Goal: Check status: Check status

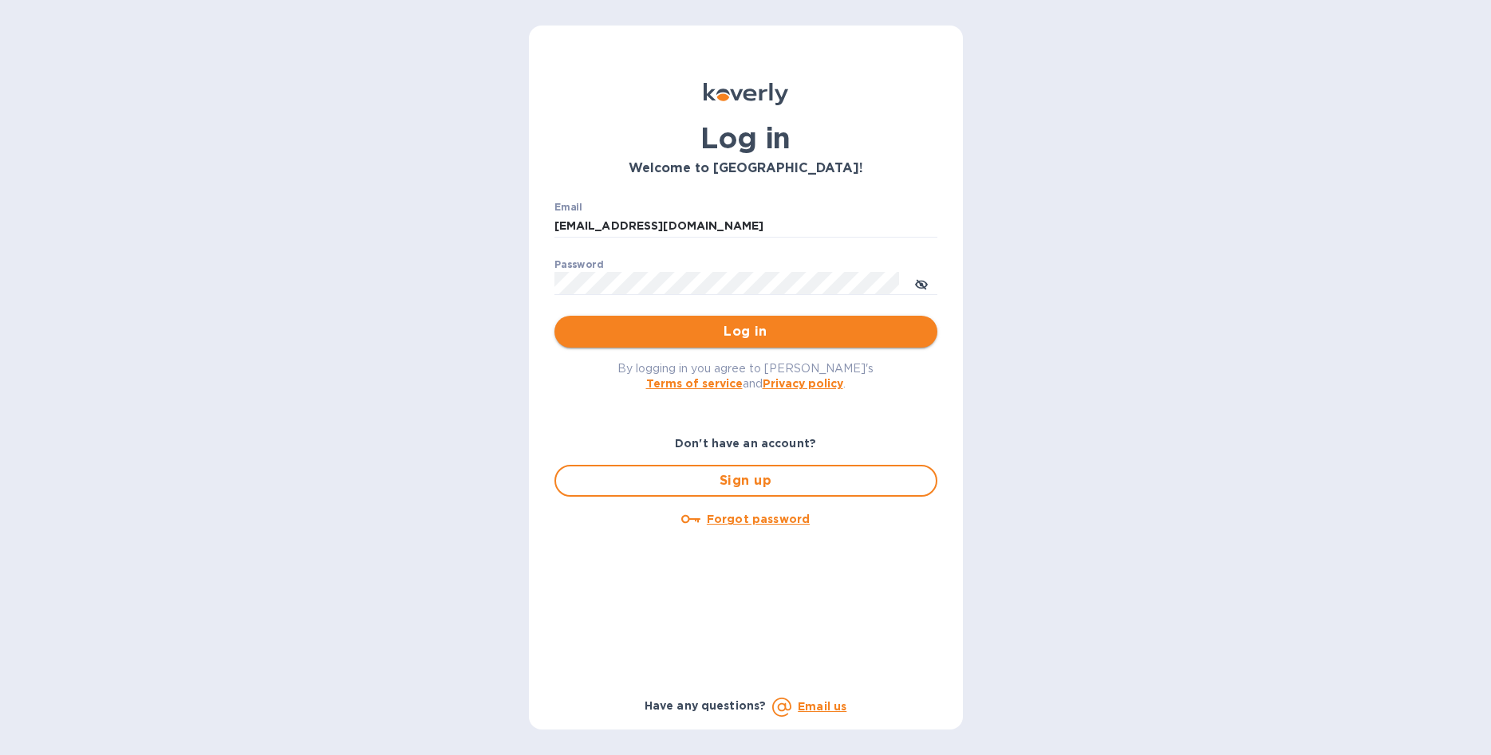
click at [649, 333] on span "Log in" at bounding box center [745, 331] width 357 height 19
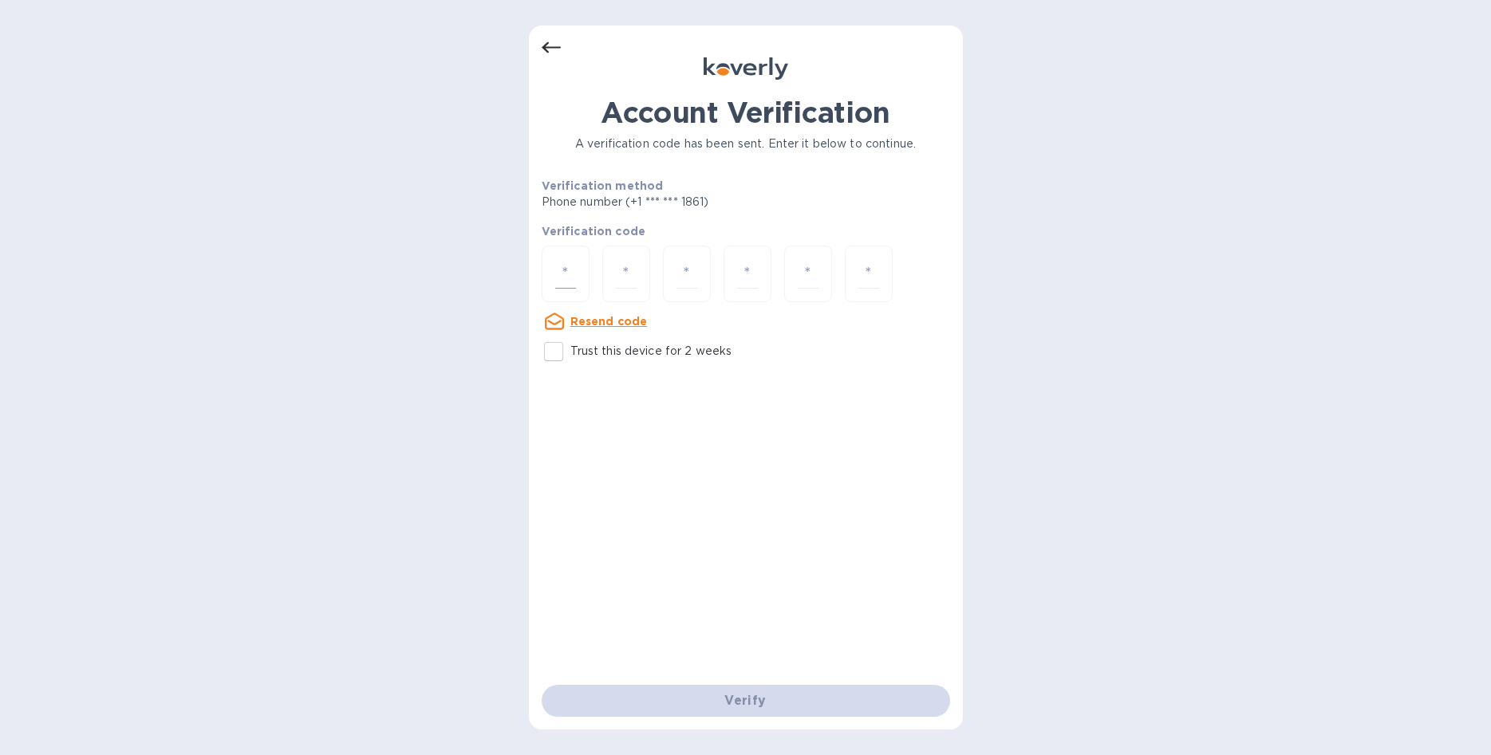
click at [561, 270] on input "number" at bounding box center [565, 274] width 21 height 30
type input "1"
type input "4"
type input "0"
type input "2"
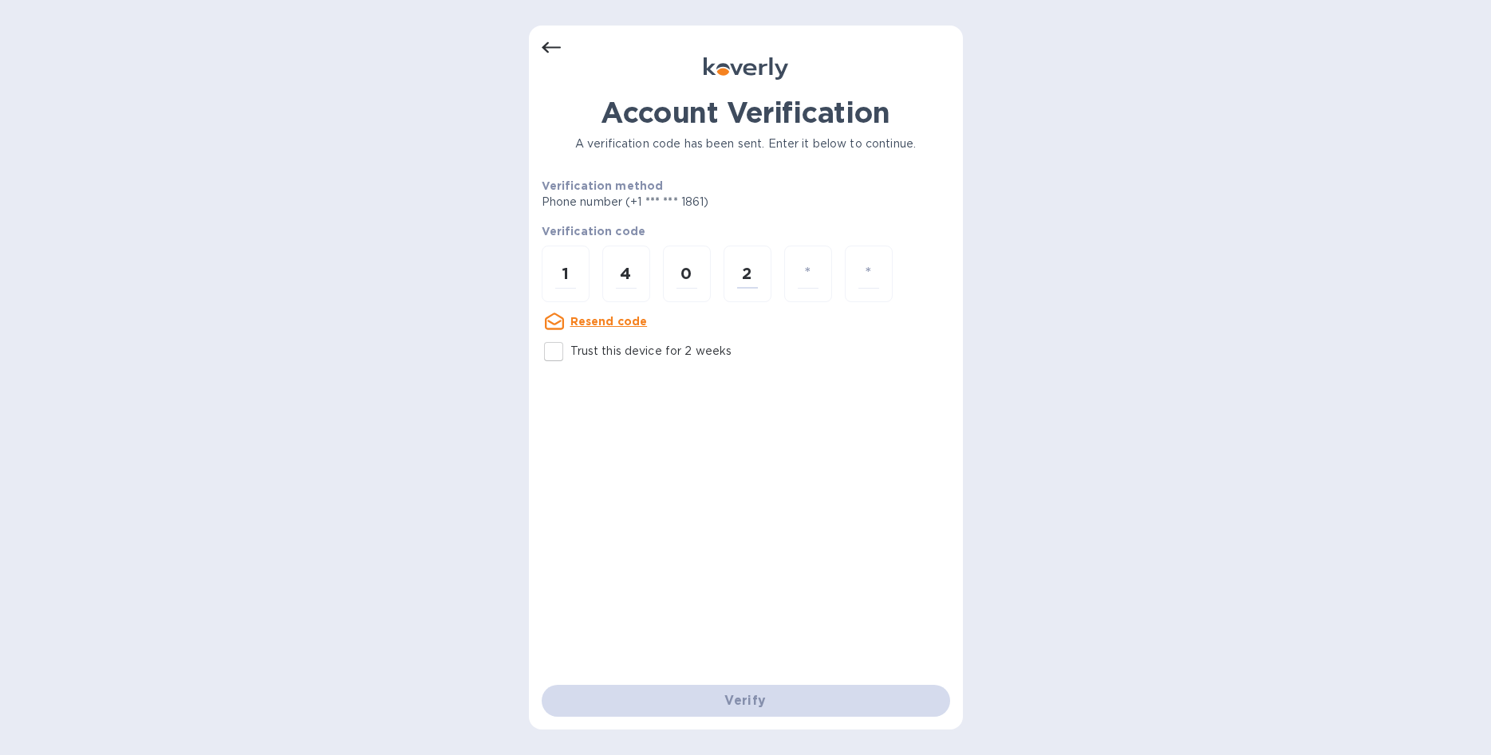
type input "8"
type input "3"
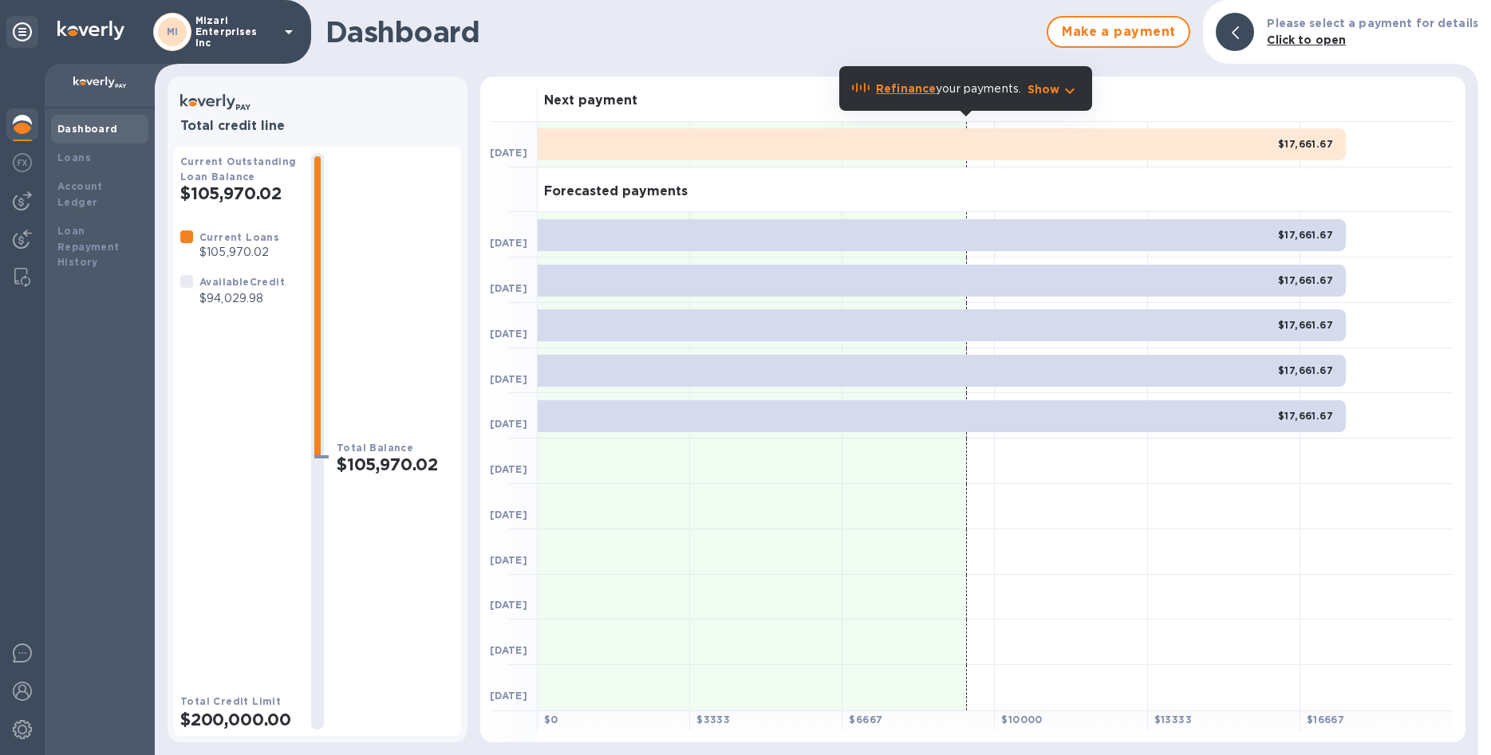
click at [69, 127] on b "Dashboard" at bounding box center [87, 129] width 61 height 12
click at [81, 160] on b "Loans" at bounding box center [74, 158] width 34 height 12
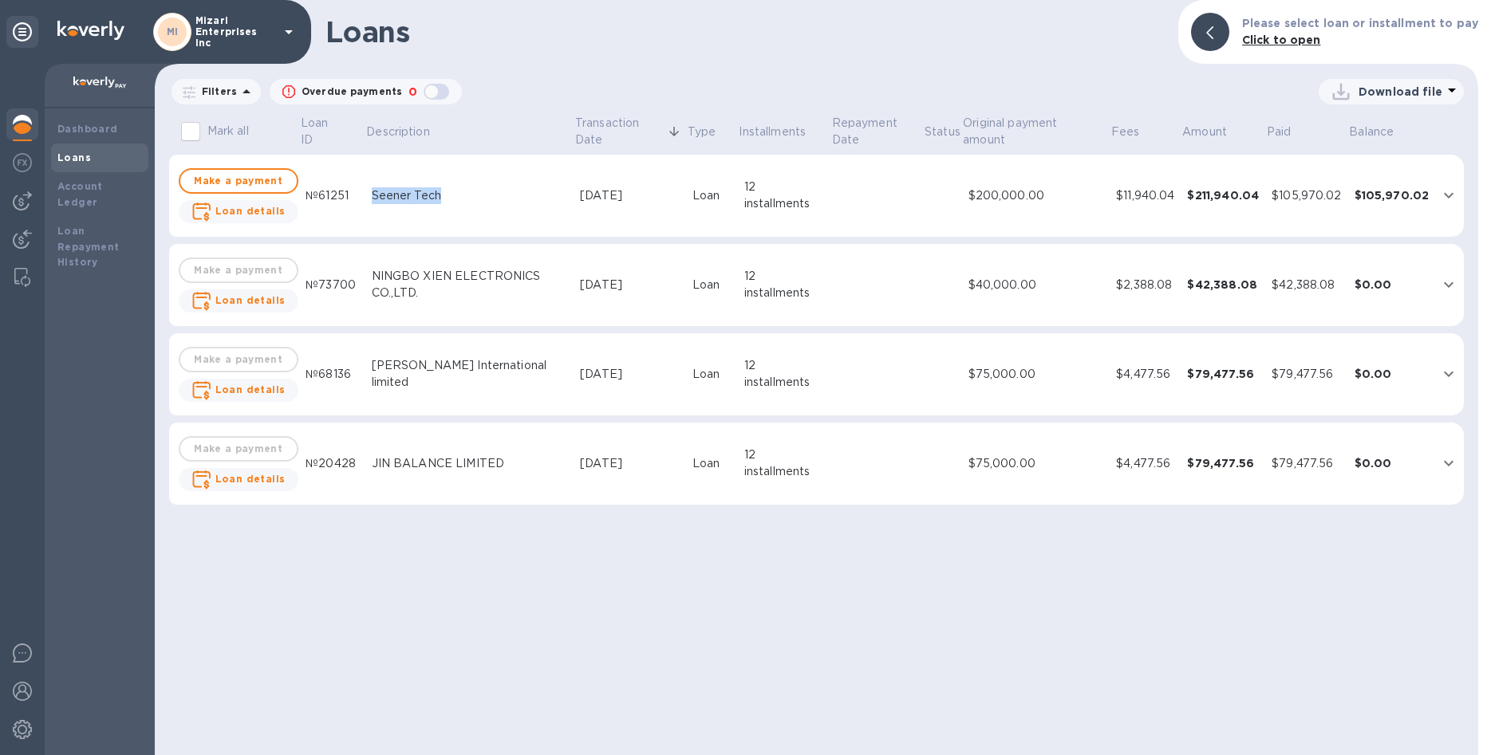
drag, startPoint x: 359, startPoint y: 199, endPoint x: 436, endPoint y: 207, distance: 77.8
click at [436, 207] on td "Seener Tech" at bounding box center [469, 196] width 209 height 83
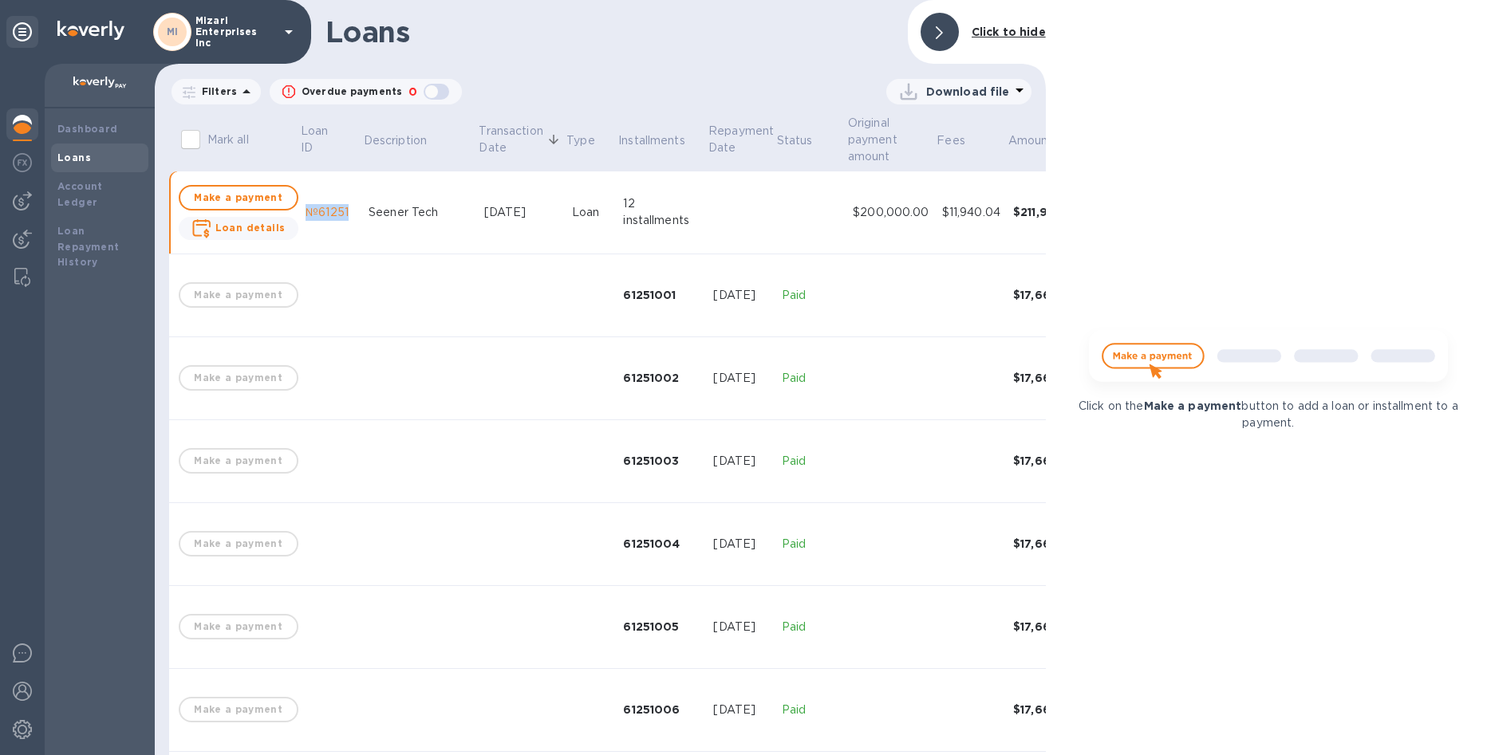
drag, startPoint x: 297, startPoint y: 217, endPoint x: 345, endPoint y: 217, distance: 47.9
click at [345, 217] on td "№61251" at bounding box center [330, 213] width 63 height 83
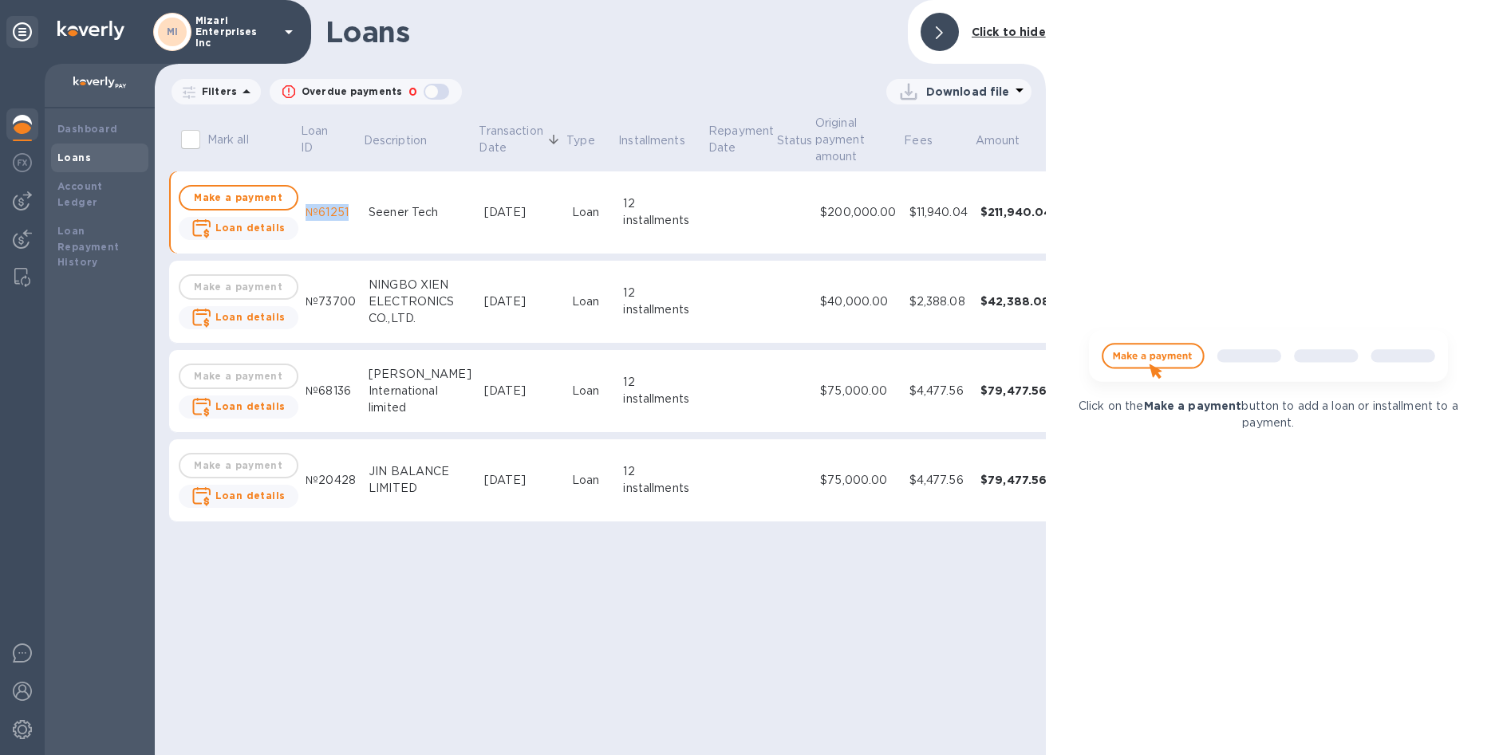
copy div "№61251"
click at [235, 315] on b "Loan details" at bounding box center [250, 317] width 70 height 12
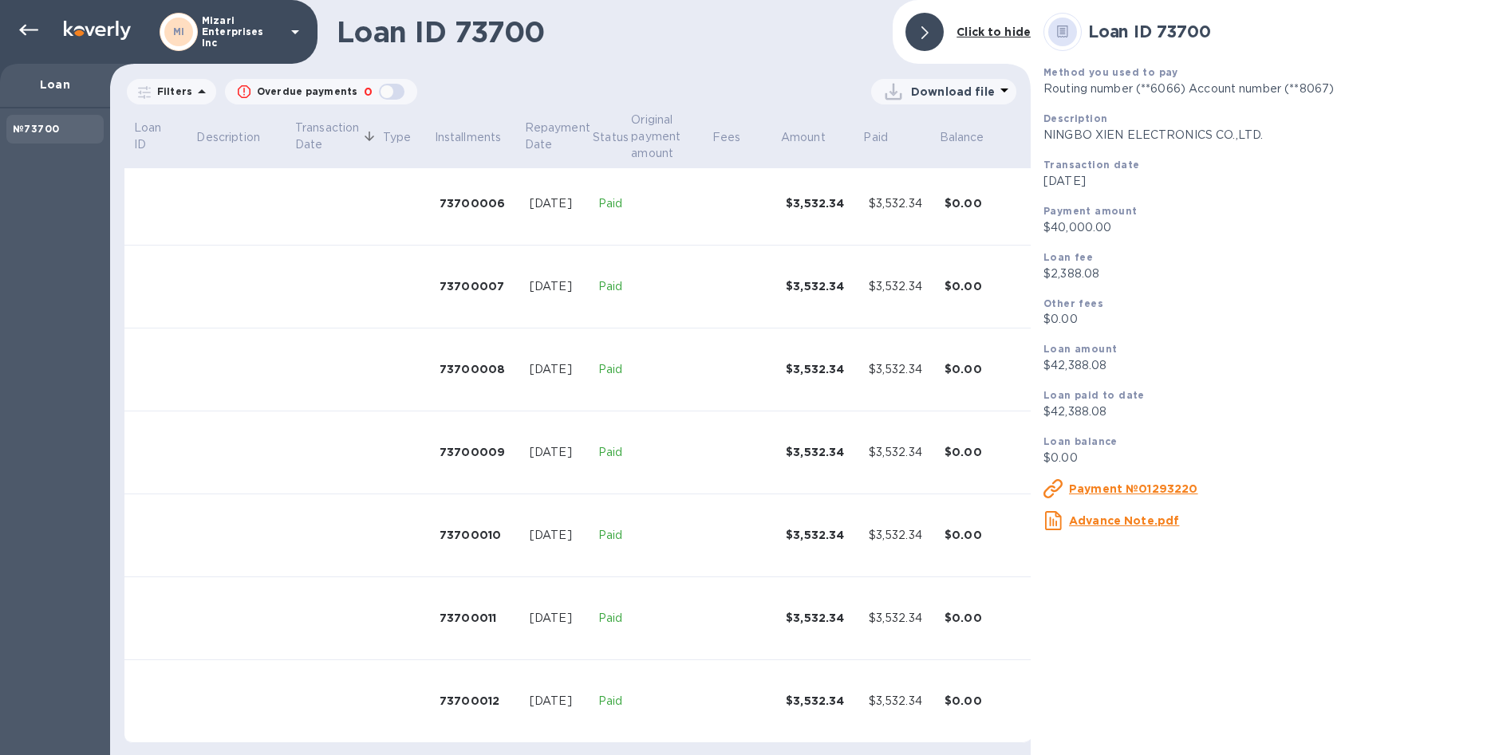
scroll to position [507, 0]
click at [21, 16] on div at bounding box center [29, 30] width 32 height 32
click at [21, 23] on icon at bounding box center [28, 30] width 19 height 19
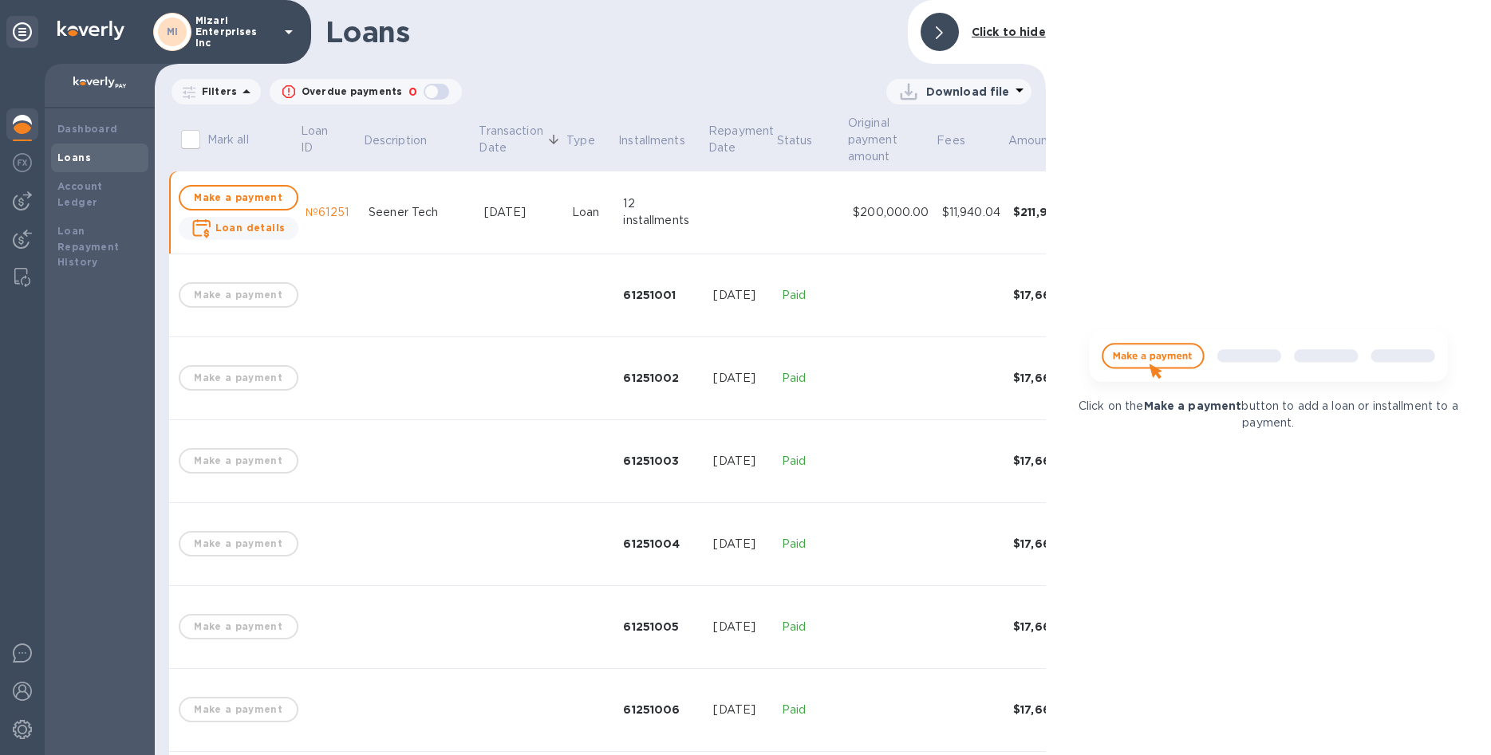
click at [80, 160] on b "Loans" at bounding box center [74, 158] width 34 height 12
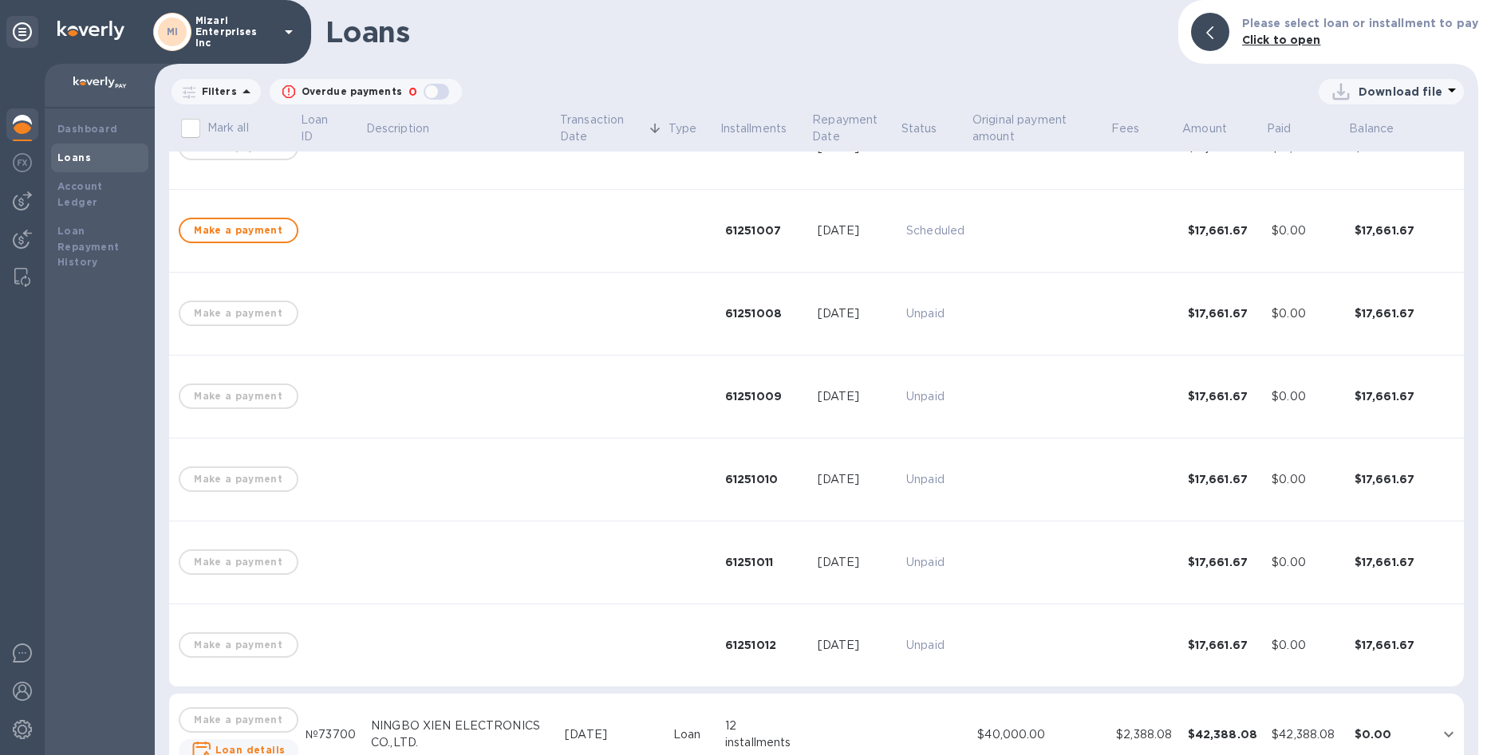
scroll to position [759, 0]
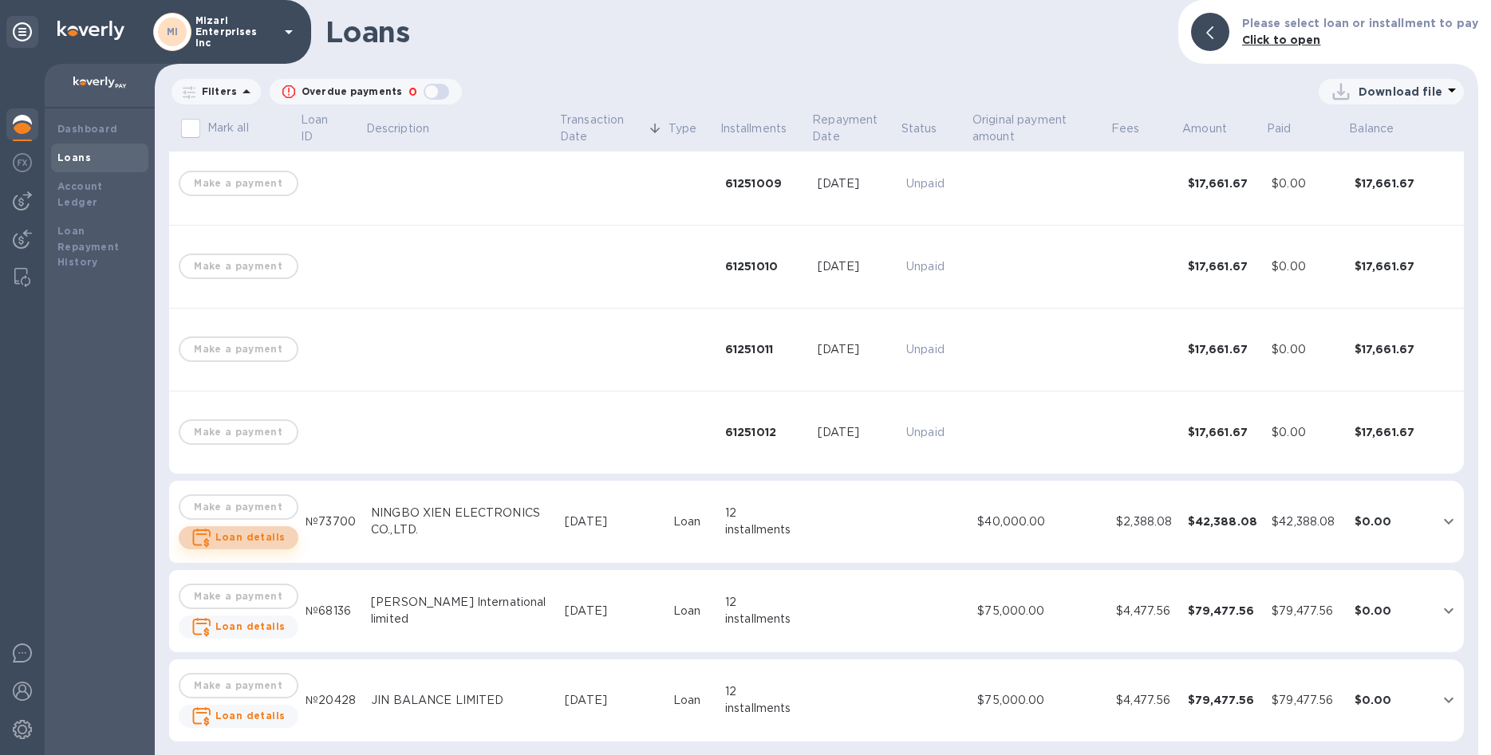
click at [265, 532] on b "Loan details" at bounding box center [250, 537] width 70 height 12
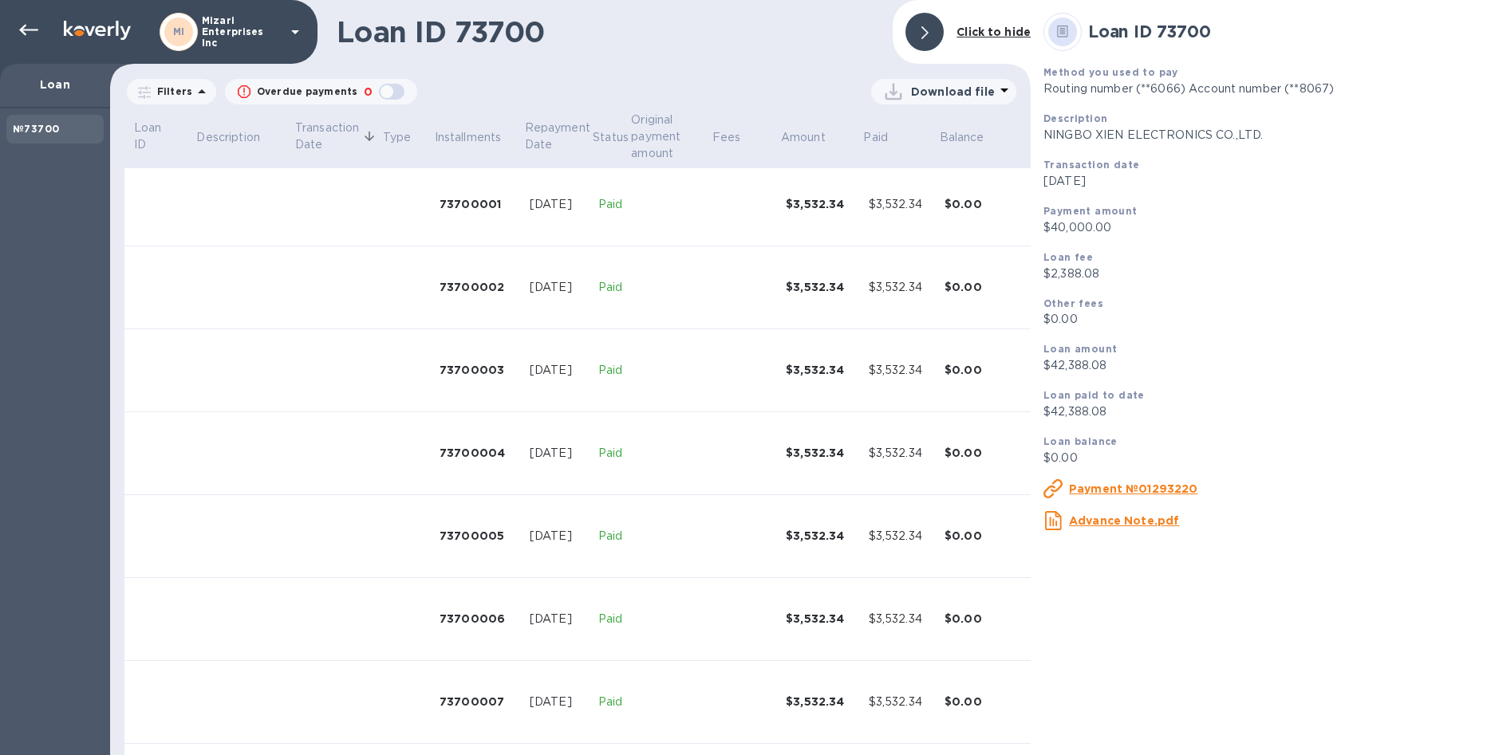
scroll to position [507, 0]
click at [25, 26] on icon at bounding box center [28, 30] width 19 height 11
